Goal: Book appointment/travel/reservation

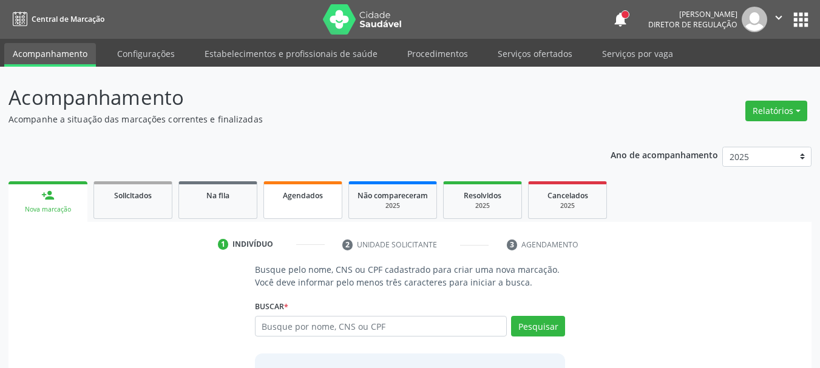
scroll to position [99, 0]
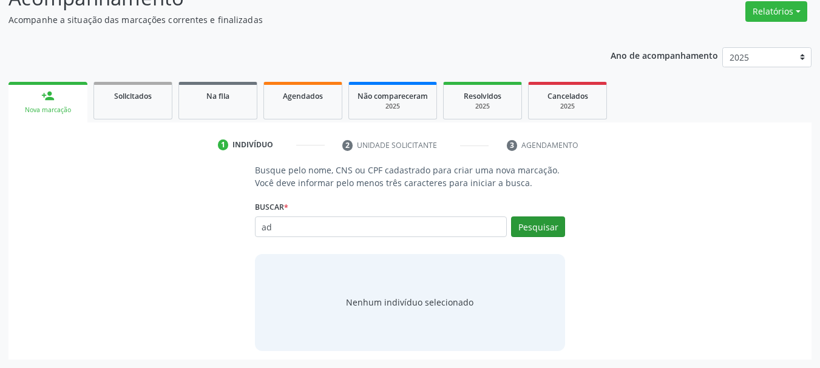
type input "ad"
click at [545, 229] on button "Pesquisar" at bounding box center [538, 227] width 54 height 21
click at [542, 232] on button "Pesquisar" at bounding box center [538, 227] width 54 height 21
click at [526, 220] on button "Pesquisar" at bounding box center [538, 227] width 54 height 21
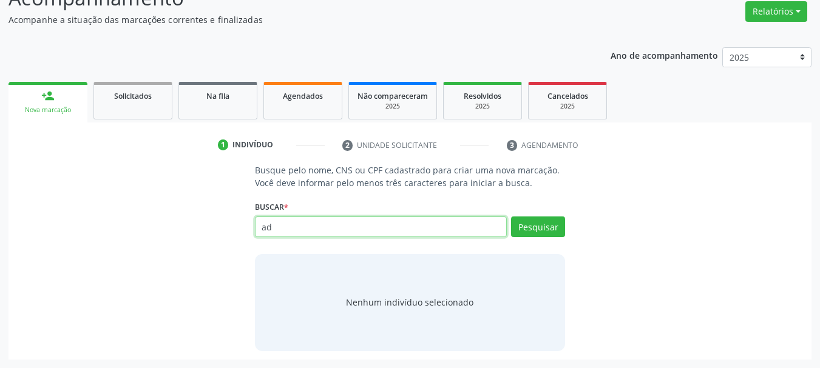
click at [410, 224] on input "ad" at bounding box center [381, 227] width 252 height 21
click at [429, 229] on input "maria" at bounding box center [381, 227] width 252 height 21
type input "[PERSON_NAME]"
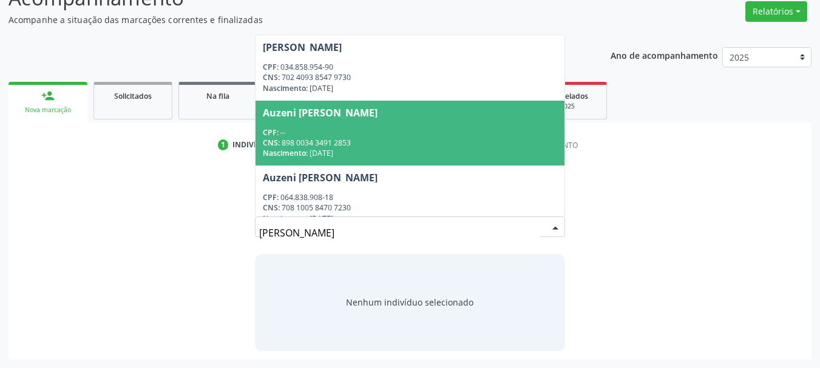
click at [366, 138] on div "CNS: 898 0034 3491 2853" at bounding box center [410, 143] width 295 height 10
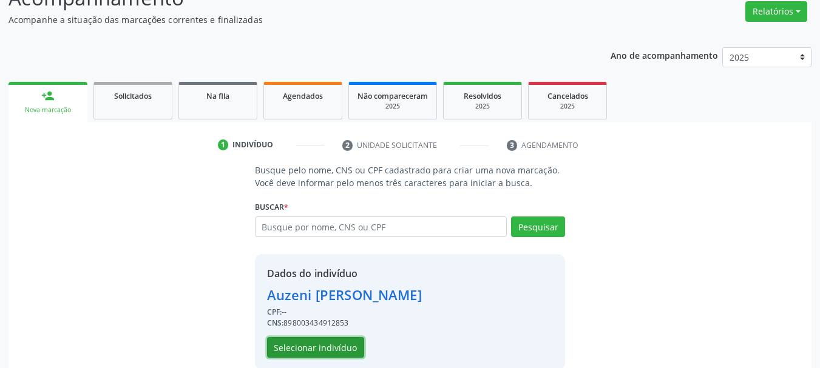
click at [308, 350] on button "Selecionar indivíduo" at bounding box center [315, 347] width 97 height 21
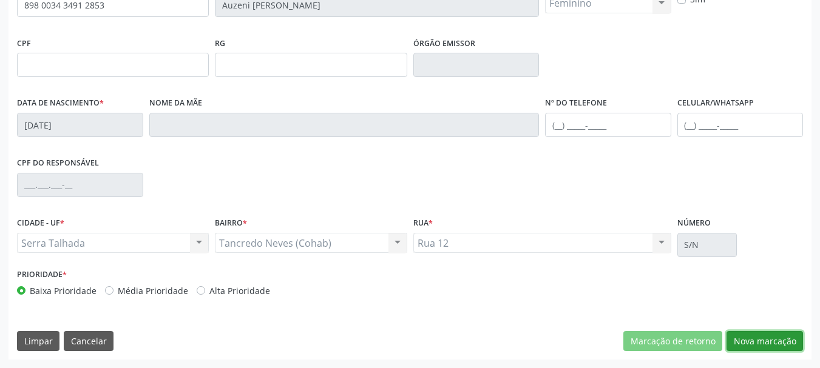
click at [768, 340] on button "Nova marcação" at bounding box center [764, 341] width 76 height 21
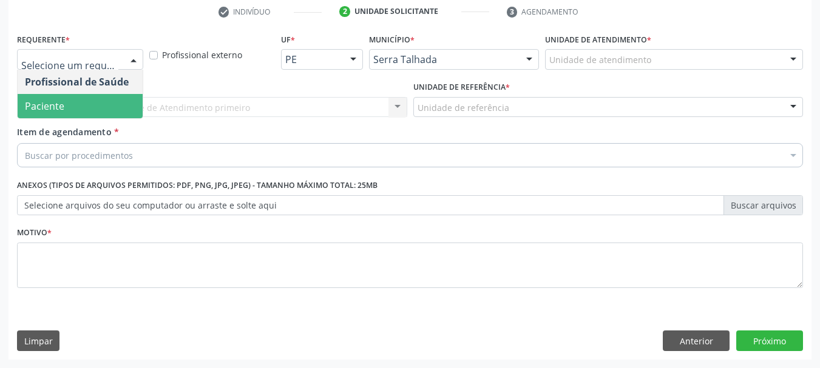
click at [51, 100] on span "Paciente" at bounding box center [44, 105] width 39 height 13
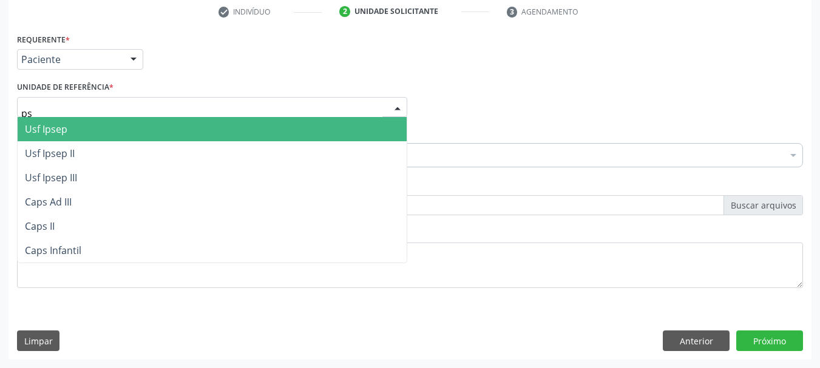
type input "p"
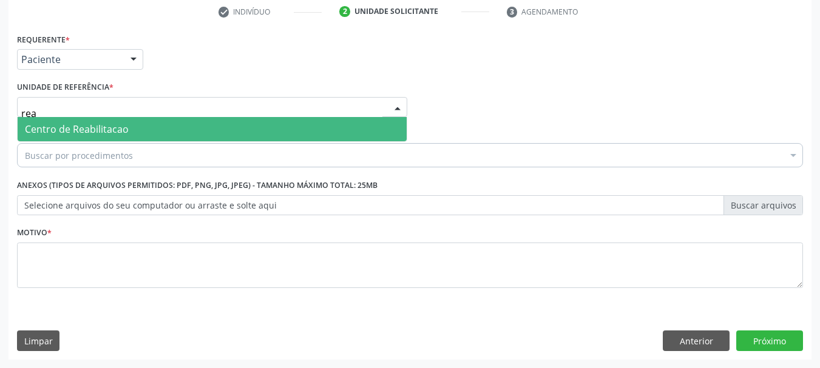
type input "reab"
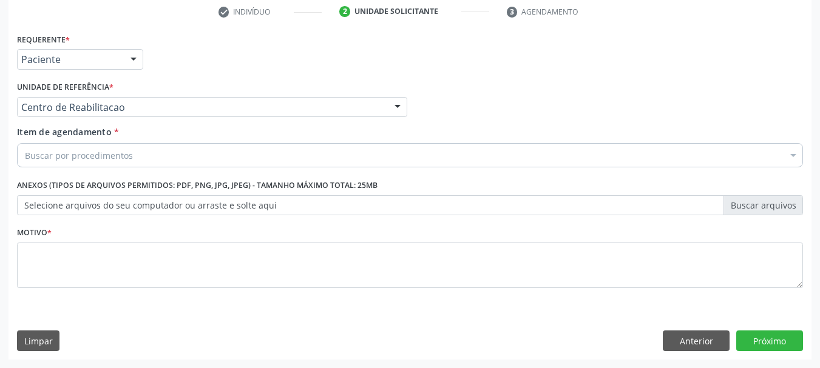
click at [176, 158] on div "Buscar por procedimentos" at bounding box center [410, 155] width 786 height 24
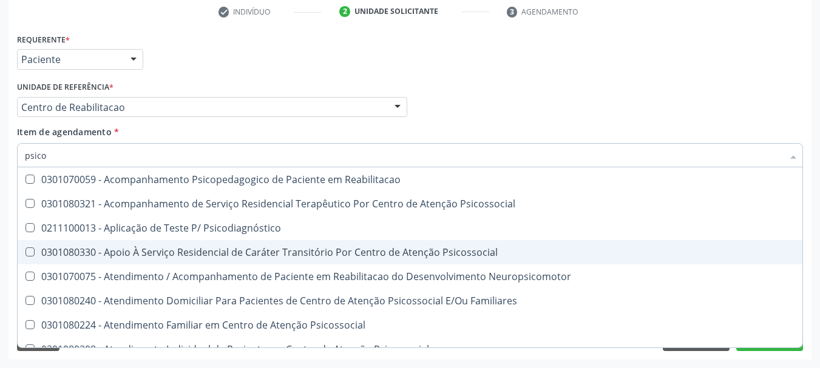
scroll to position [0, 0]
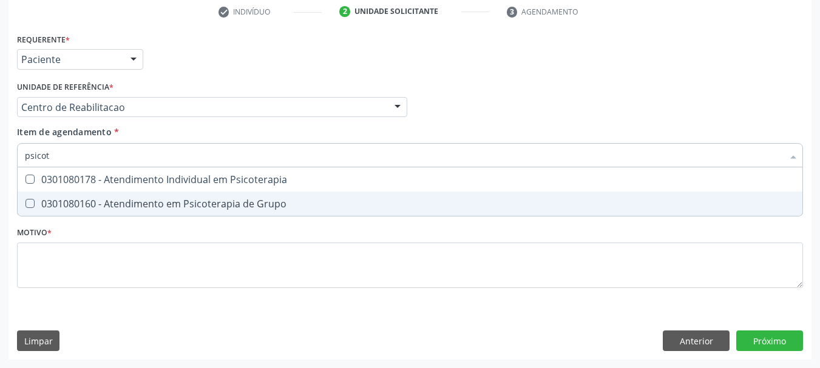
type input "psico"
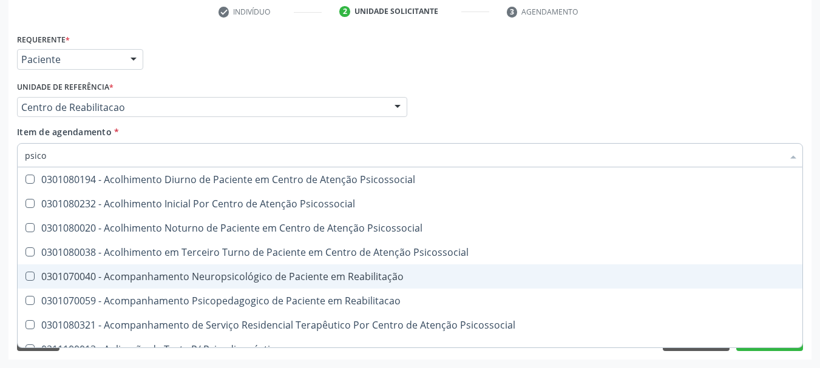
click at [228, 273] on div "0301070040 - Acompanhamento Neuropsicológico de Paciente em Reabilitação" at bounding box center [410, 277] width 770 height 10
checkbox Reabilitação "true"
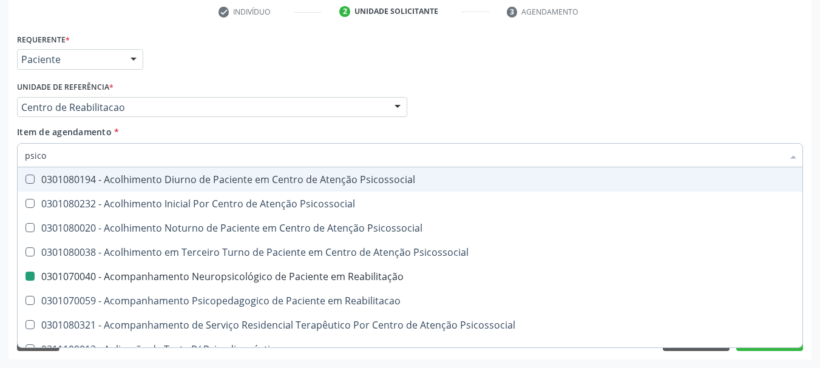
click at [513, 130] on div "Item de agendamento * psico Desfazer seleção 0301080194 - Acolhimento Diurno de…" at bounding box center [410, 145] width 786 height 38
checkbox Psicossocial "true"
checkbox Reabilitação "false"
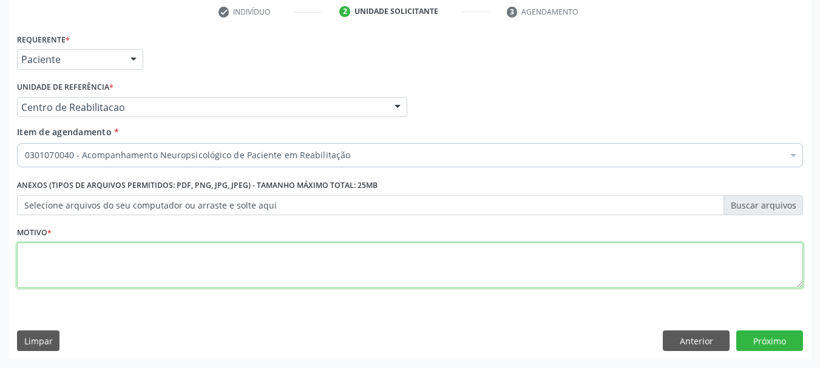
click at [568, 276] on textarea at bounding box center [410, 266] width 786 height 46
type textarea "s"
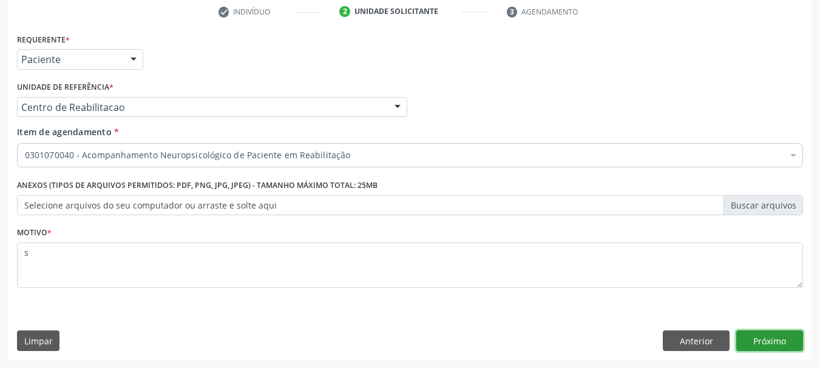
click at [743, 340] on button "Próximo" at bounding box center [769, 341] width 67 height 21
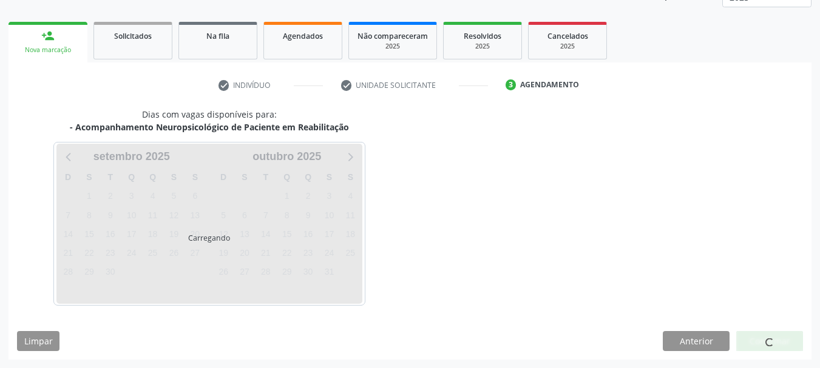
scroll to position [160, 0]
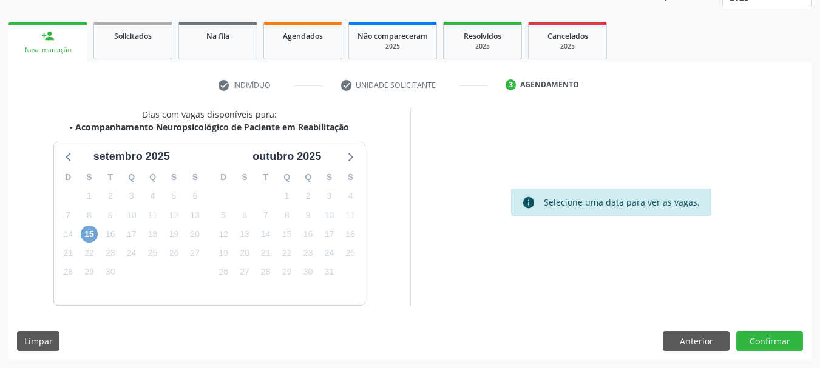
click at [86, 234] on span "15" at bounding box center [89, 234] width 17 height 17
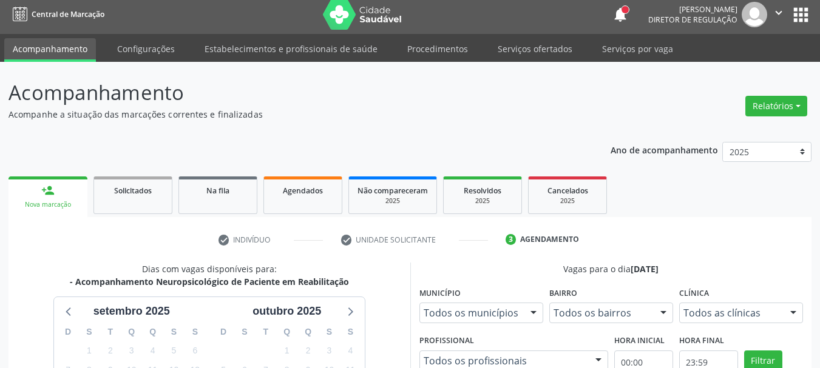
scroll to position [0, 0]
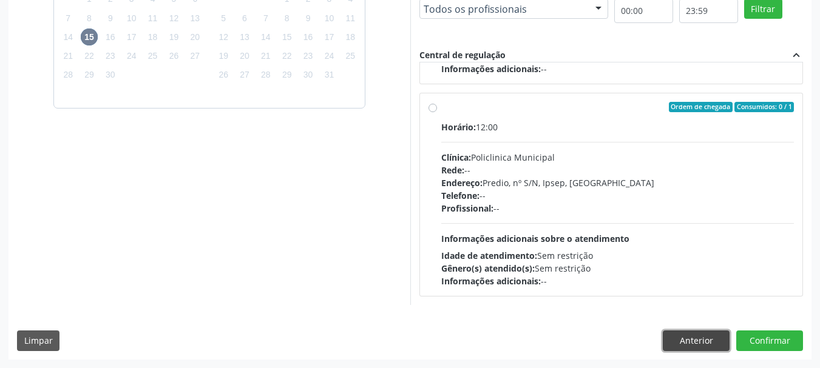
click at [672, 342] on button "Anterior" at bounding box center [696, 341] width 67 height 21
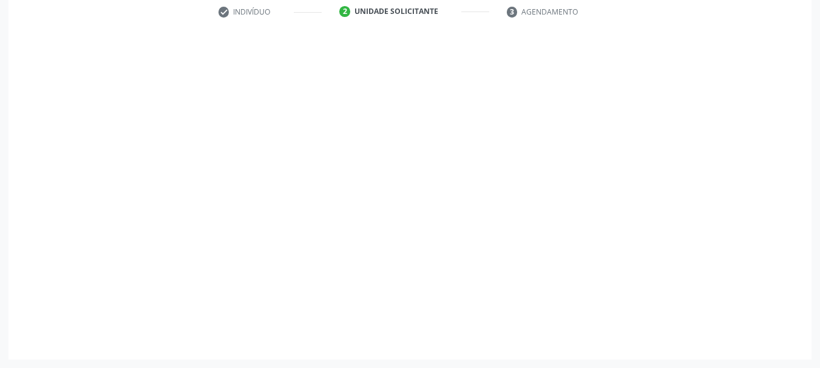
scroll to position [233, 0]
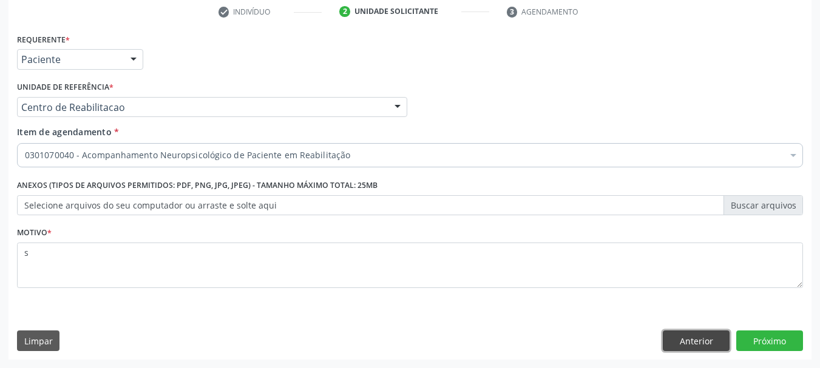
click at [672, 342] on button "Anterior" at bounding box center [696, 341] width 67 height 21
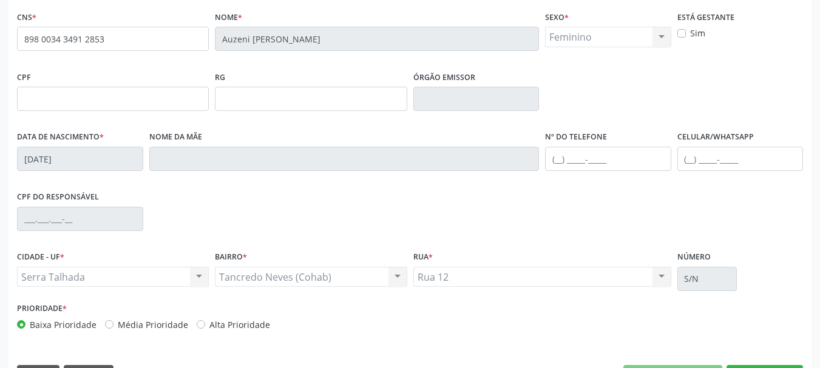
scroll to position [289, 0]
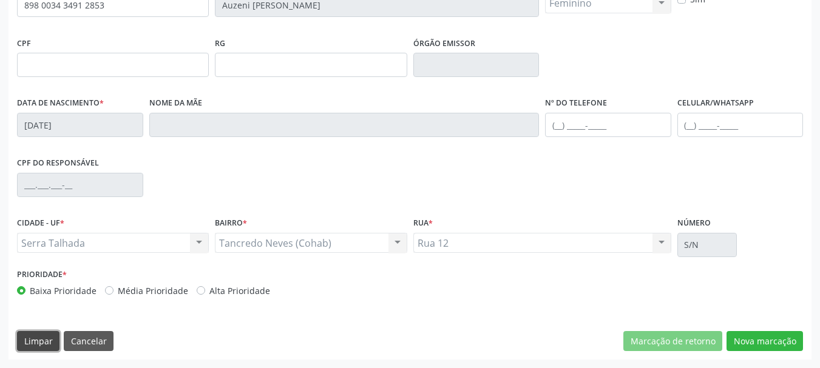
click at [58, 346] on button "Limpar" at bounding box center [38, 341] width 42 height 21
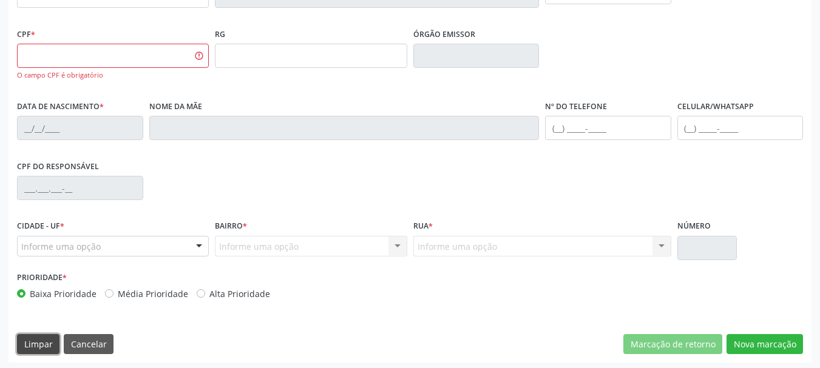
scroll to position [302, 0]
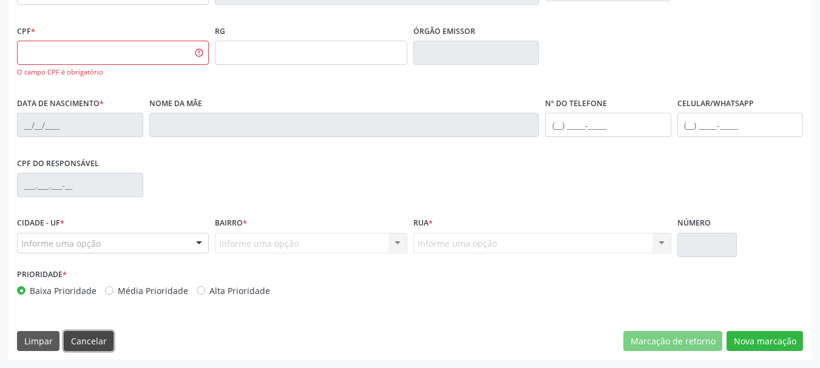
click at [92, 343] on button "Cancelar" at bounding box center [89, 341] width 50 height 21
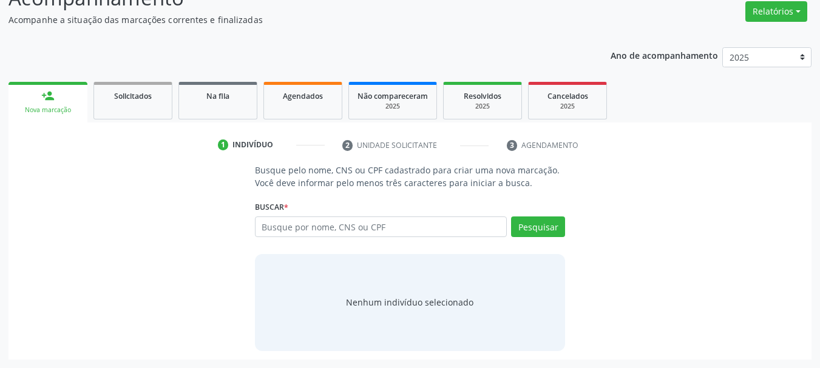
scroll to position [99, 0]
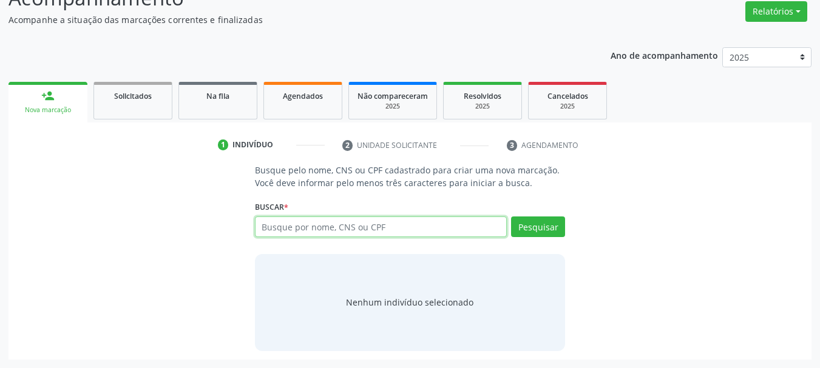
click at [430, 222] on input "text" at bounding box center [381, 227] width 252 height 21
type input "709000822651716"
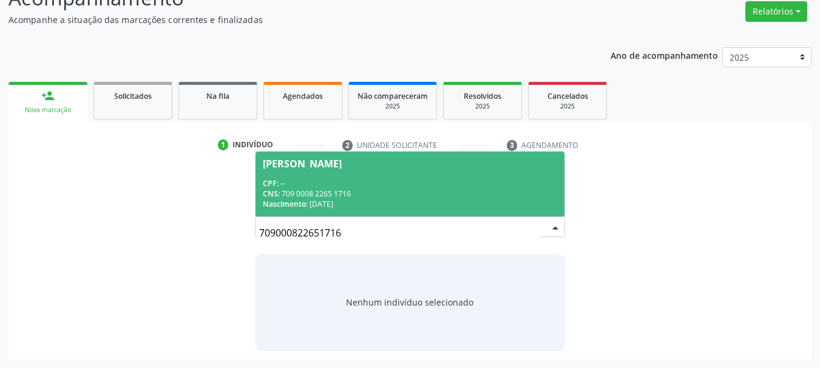
click at [380, 174] on span "[PERSON_NAME] CPF: -- CNS: 709 0008 2265 1716 Nascimento: [DATE]" at bounding box center [409, 184] width 309 height 65
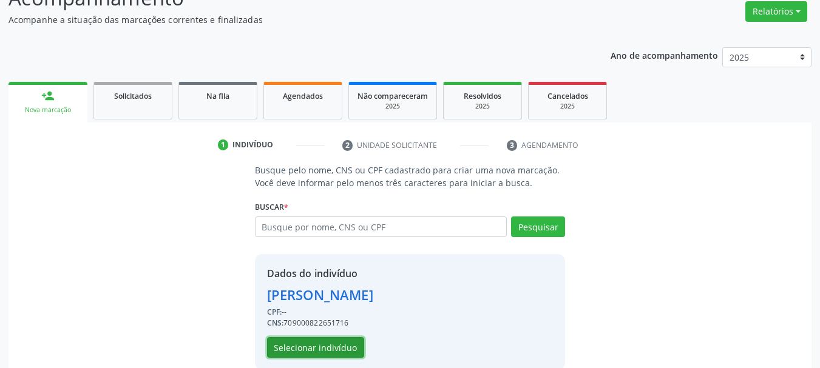
click at [330, 356] on button "Selecionar indivíduo" at bounding box center [315, 347] width 97 height 21
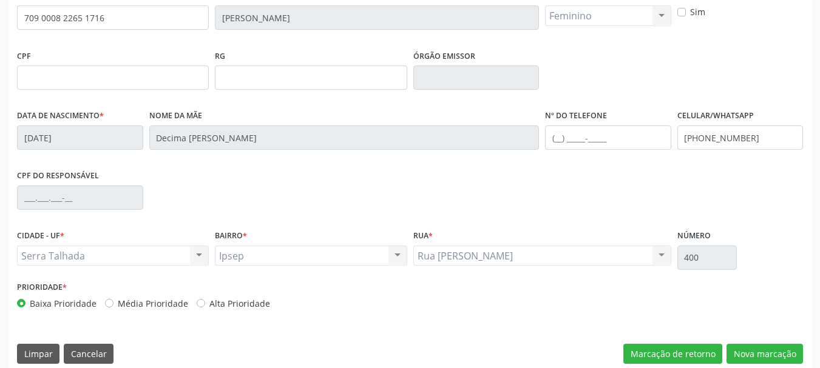
scroll to position [289, 0]
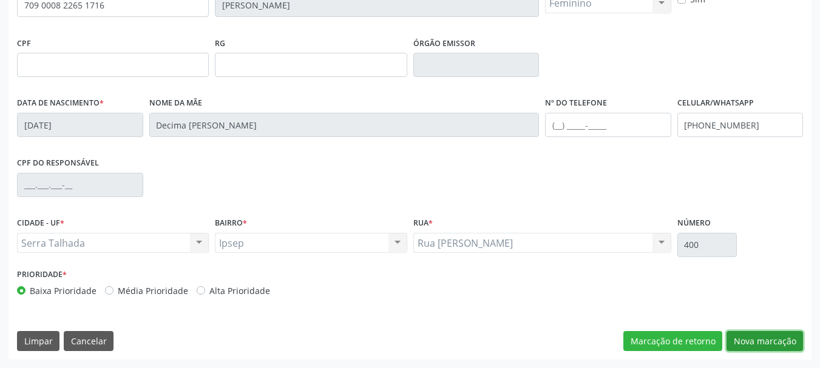
click at [772, 339] on button "Nova marcação" at bounding box center [764, 341] width 76 height 21
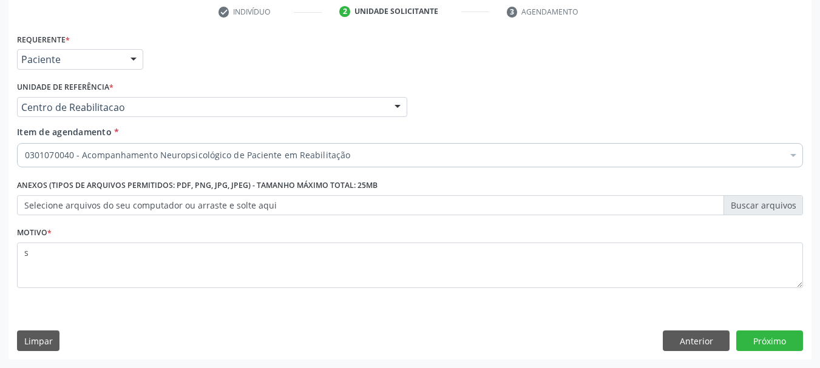
scroll to position [233, 0]
click at [766, 346] on button "Próximo" at bounding box center [769, 341] width 67 height 21
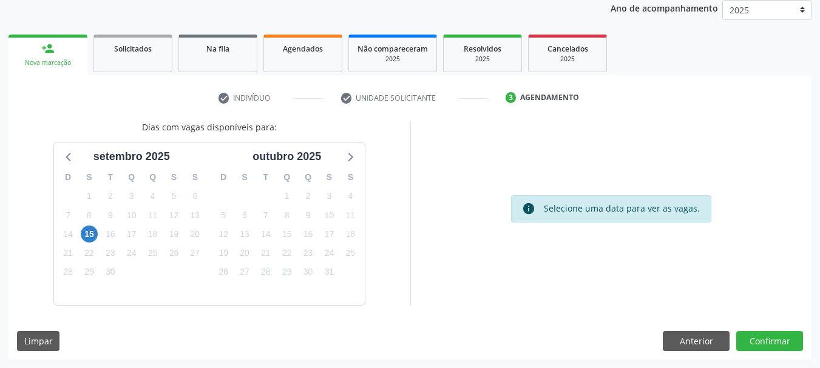
scroll to position [147, 0]
click at [89, 228] on span "15" at bounding box center [89, 234] width 17 height 17
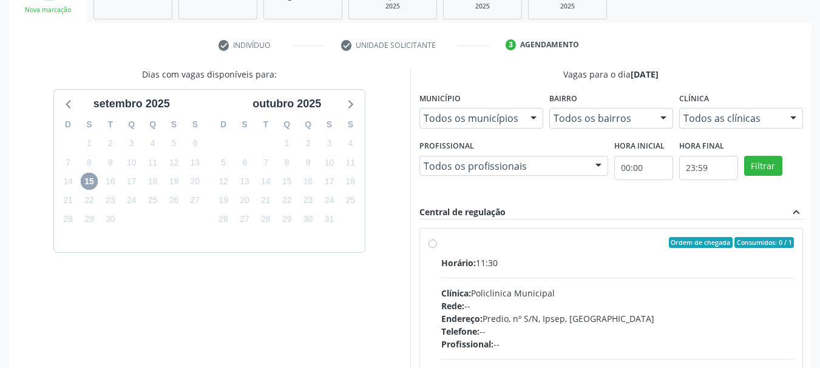
scroll to position [268, 0]
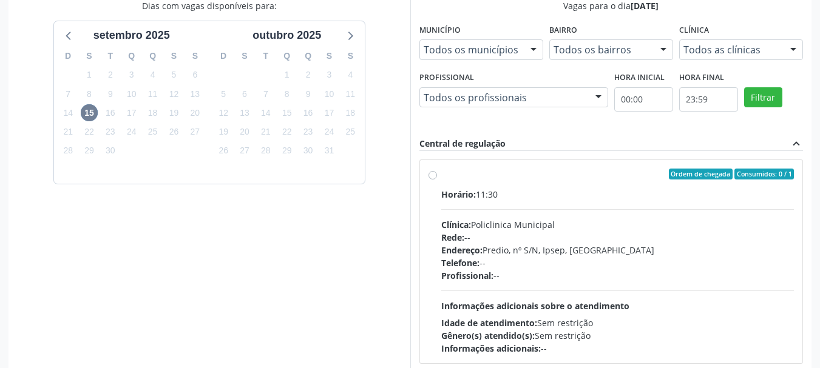
click at [540, 229] on div "Clínica: Policlinica Municipal" at bounding box center [617, 224] width 353 height 13
click at [437, 180] on input "Ordem de chegada Consumidos: 0 / 1 Horário: 11:30 Clínica: Policlinica Municipa…" at bounding box center [432, 174] width 8 height 11
radio input "true"
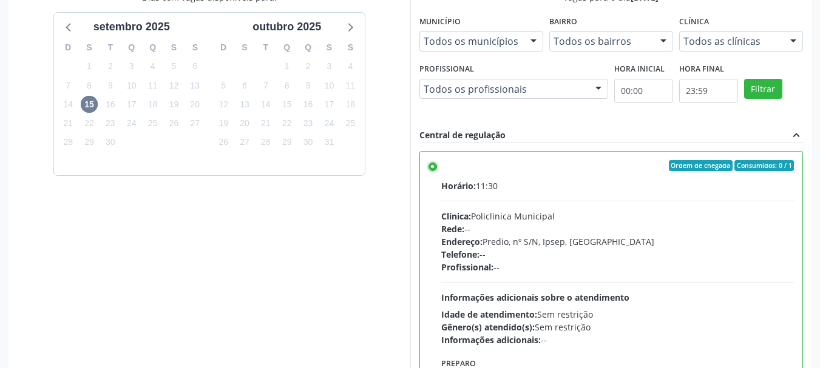
scroll to position [357, 0]
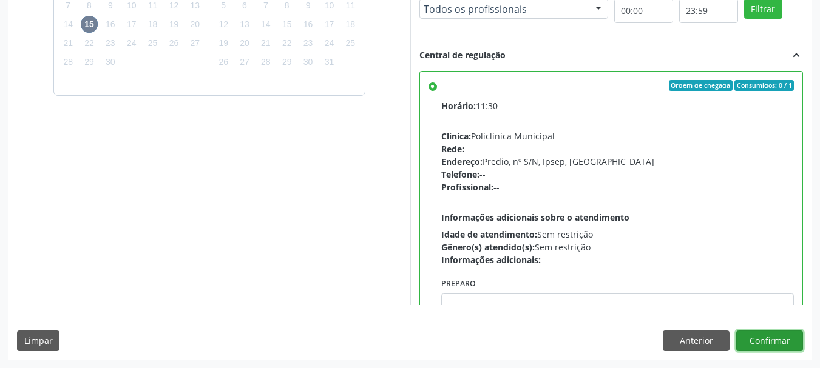
click at [782, 339] on button "Confirmar" at bounding box center [769, 341] width 67 height 21
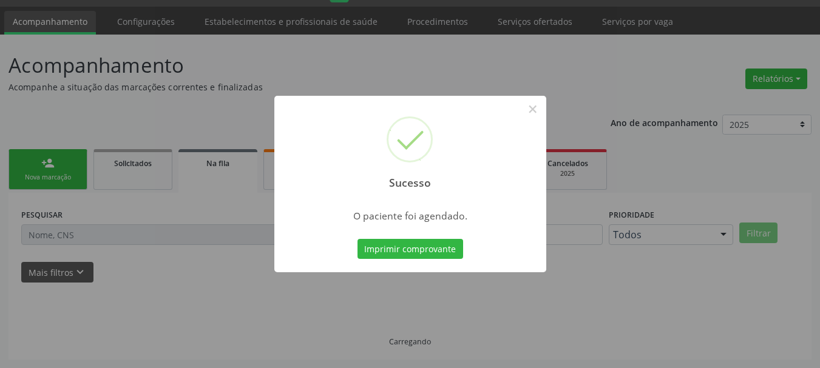
scroll to position [32, 0]
click at [385, 238] on div "Imprimir comprovante Cancel" at bounding box center [409, 249] width 111 height 25
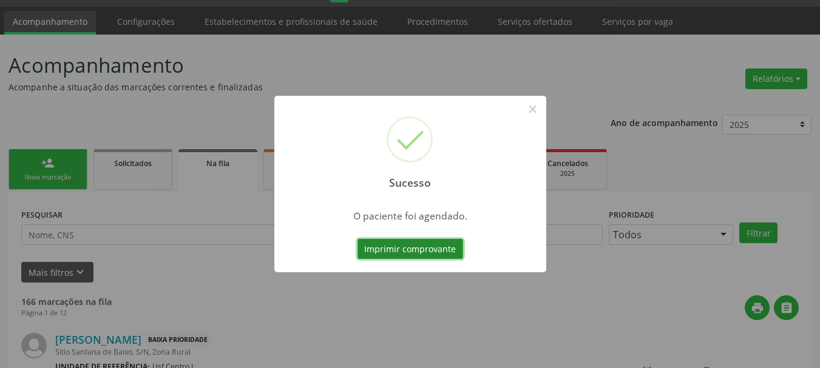
click at [385, 242] on button "Imprimir comprovante" at bounding box center [410, 249] width 106 height 21
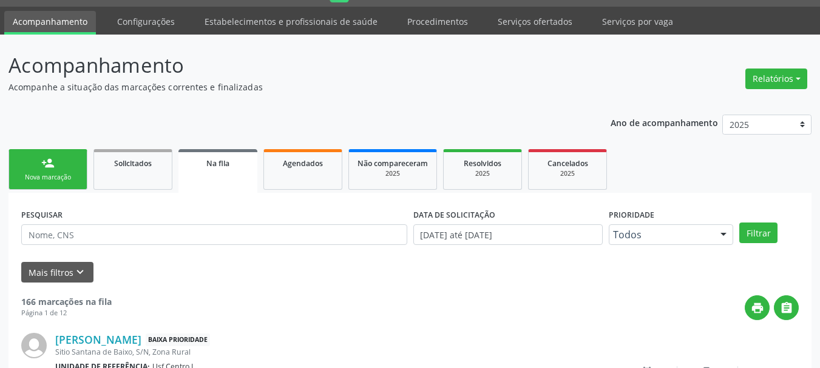
click at [72, 187] on link "person_add Nova marcação" at bounding box center [47, 169] width 79 height 41
